Goal: Find contact information: Find contact information

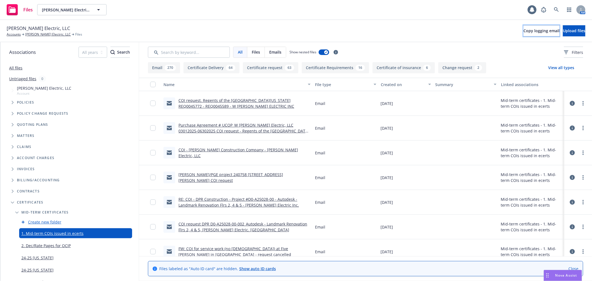
click at [524, 34] on button "Copy logging email" at bounding box center [542, 30] width 36 height 11
click at [524, 29] on span "Copy logging email" at bounding box center [542, 30] width 36 height 5
